Goal: Check status: Check status

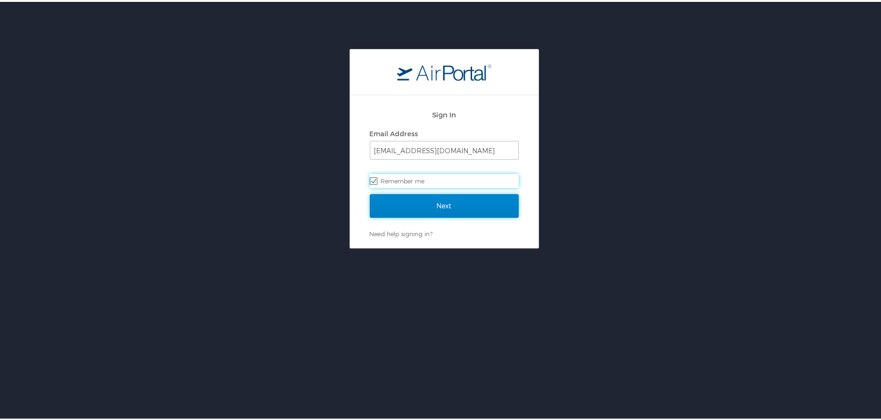
click at [420, 200] on input "Next" at bounding box center [444, 204] width 149 height 24
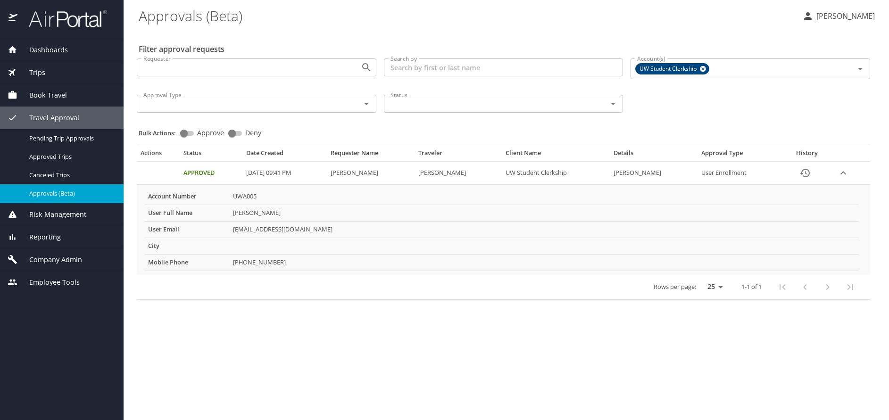
click at [47, 198] on span "Approvals (Beta)" at bounding box center [70, 193] width 83 height 9
click at [66, 172] on span "Canceled Trips" at bounding box center [70, 175] width 83 height 9
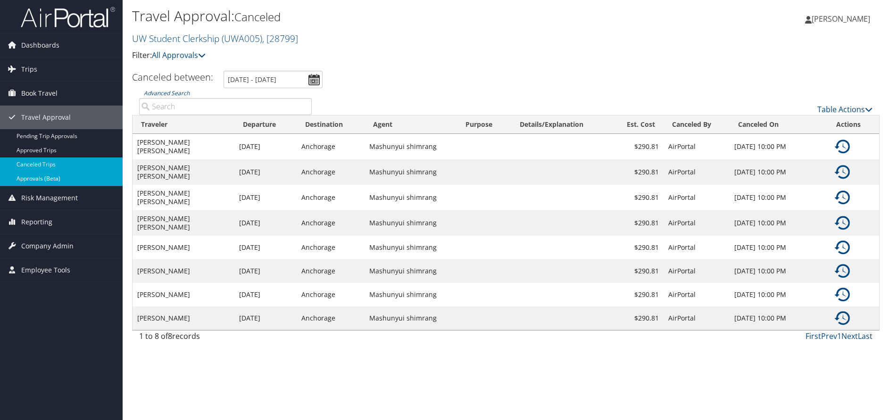
click at [54, 176] on link "Approvals (Beta)" at bounding box center [61, 179] width 123 height 14
